Goal: Navigation & Orientation: Find specific page/section

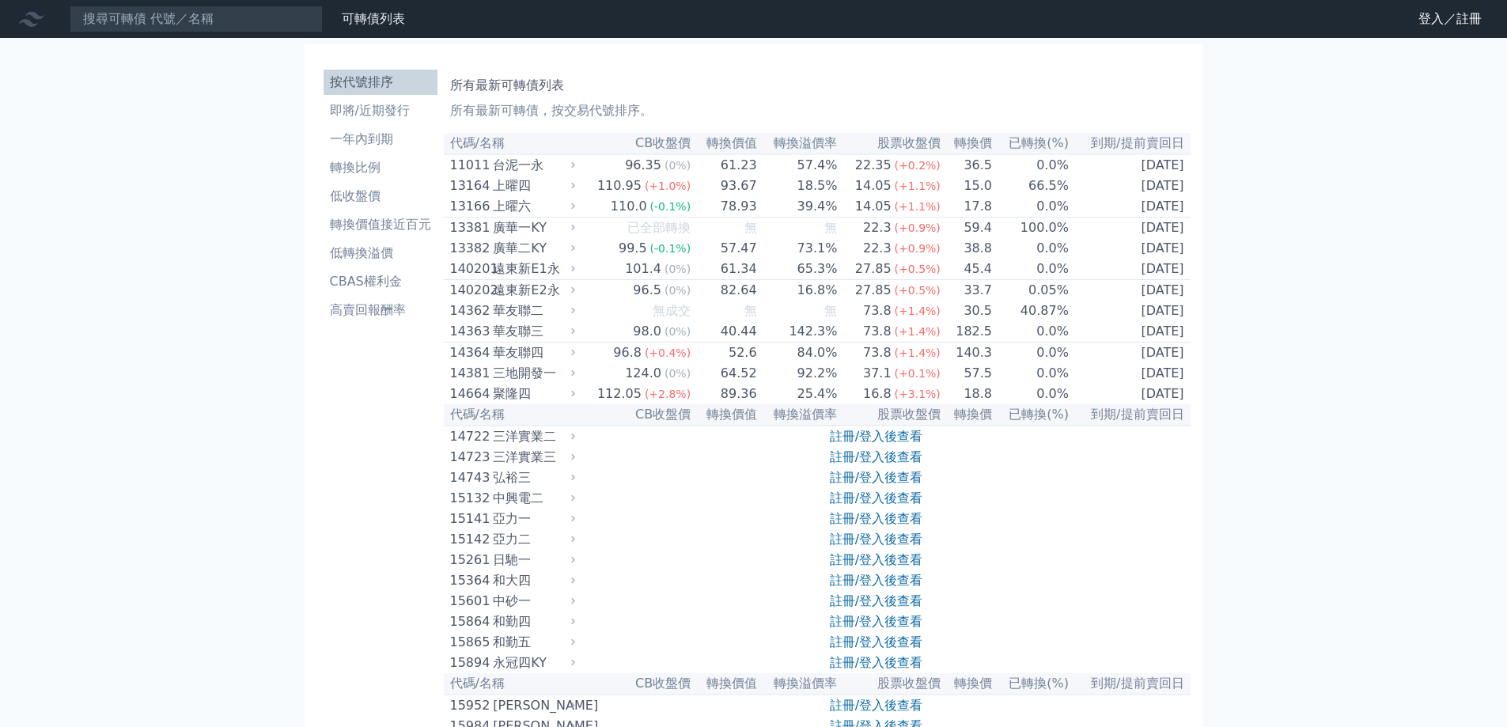
click at [1429, 25] on link "登入／註冊" at bounding box center [1450, 18] width 89 height 25
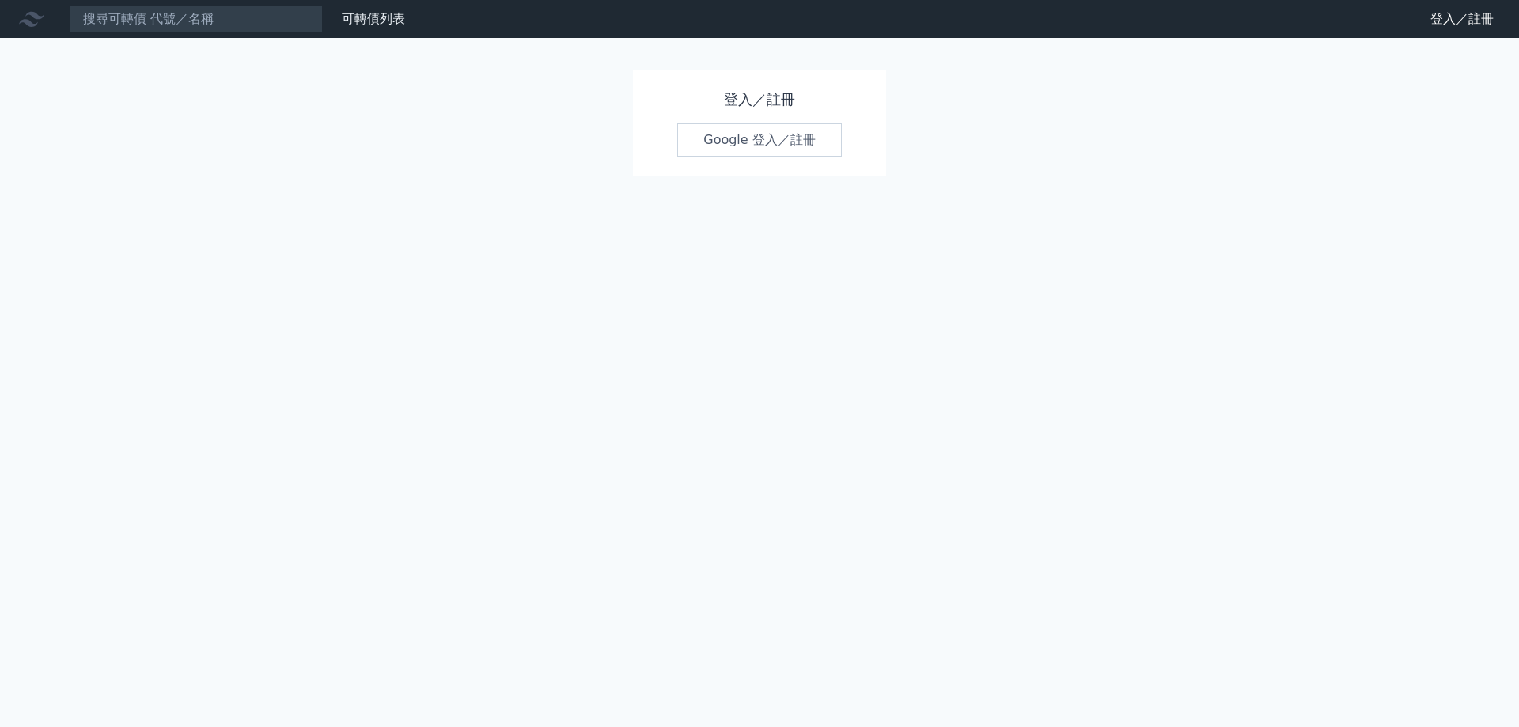
click at [765, 149] on link "Google 登入／註冊" at bounding box center [759, 139] width 165 height 33
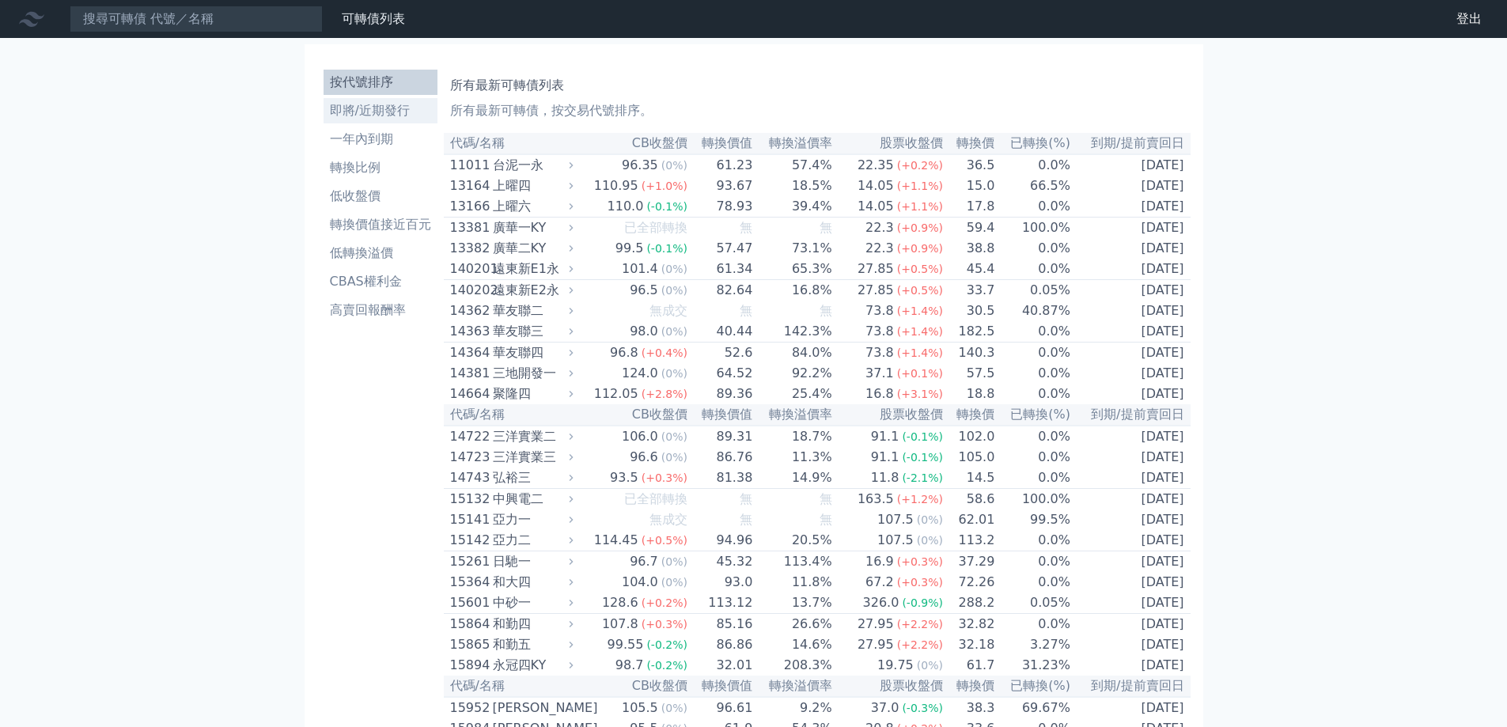
click at [377, 108] on li "即將/近期發行" at bounding box center [381, 110] width 114 height 19
